Goal: Complete application form

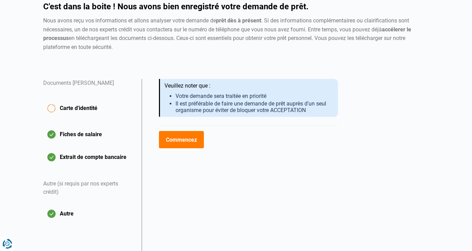
scroll to position [90, 0]
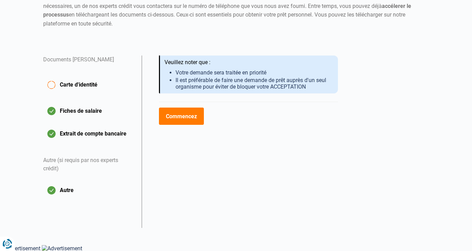
click at [188, 118] on button "Commencez" at bounding box center [181, 116] width 45 height 17
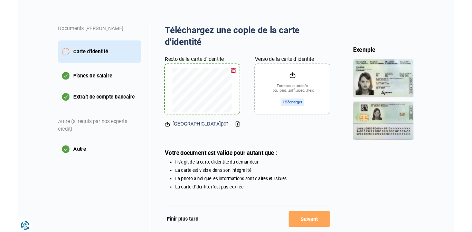
scroll to position [118, 0]
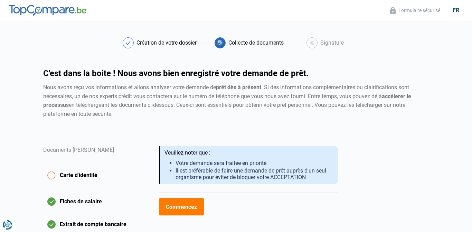
click at [191, 204] on button "Commencez" at bounding box center [181, 206] width 45 height 17
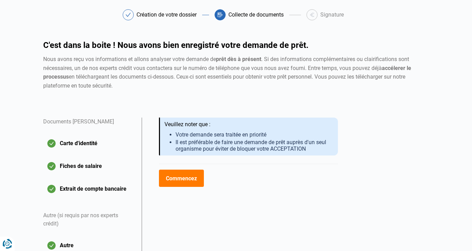
click at [185, 182] on button "Commencez" at bounding box center [181, 178] width 45 height 17
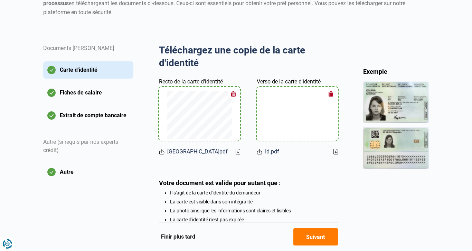
scroll to position [148, 0]
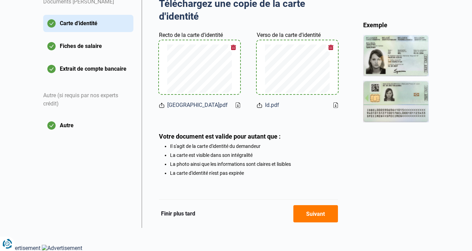
click at [316, 219] on button "Suivant" at bounding box center [315, 213] width 45 height 17
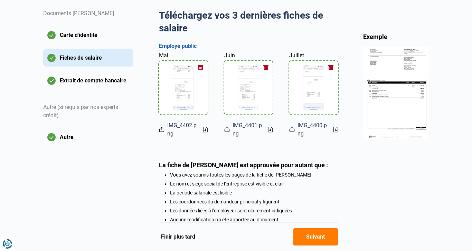
scroll to position [183, 0]
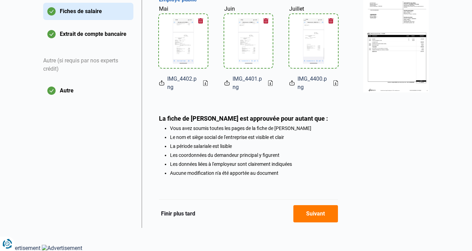
click at [319, 220] on button "Suivant" at bounding box center [315, 213] width 45 height 17
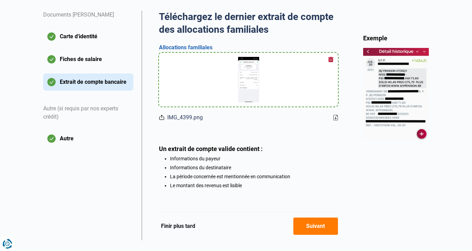
scroll to position [147, 0]
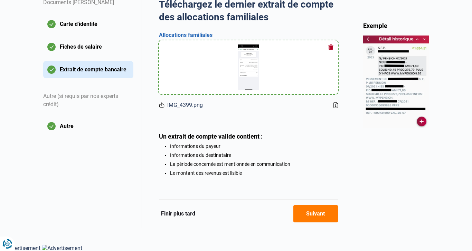
click at [325, 215] on button "Suivant" at bounding box center [315, 213] width 45 height 17
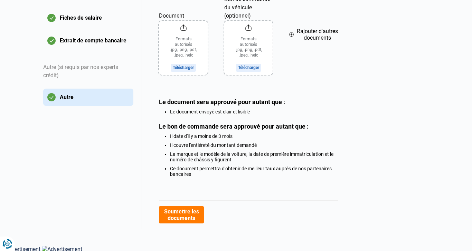
scroll to position [177, 0]
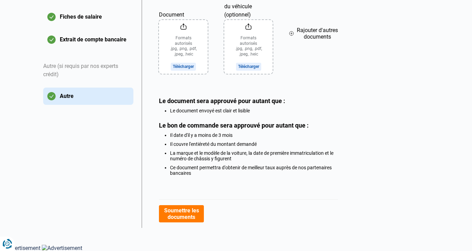
click at [191, 216] on button "Soumettre les documents" at bounding box center [181, 213] width 45 height 17
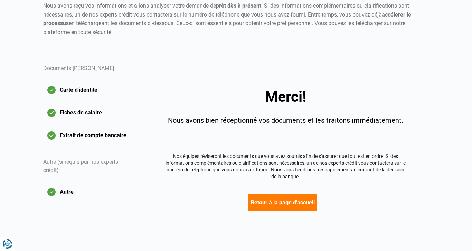
scroll to position [90, 0]
